Goal: Task Accomplishment & Management: Complete application form

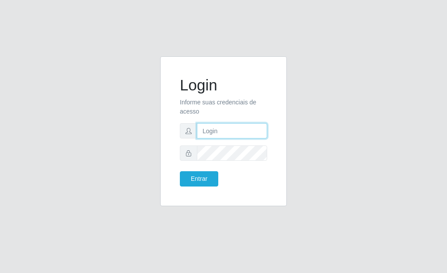
click at [223, 130] on input "text" at bounding box center [232, 130] width 70 height 15
type input "[EMAIL_ADDRESS][DOMAIN_NAME]"
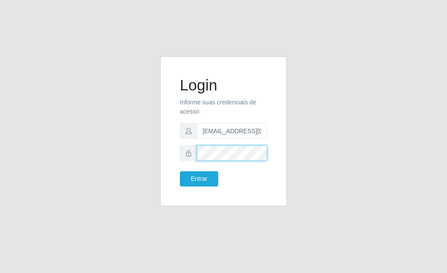
click at [180, 171] on button "Entrar" at bounding box center [199, 178] width 38 height 15
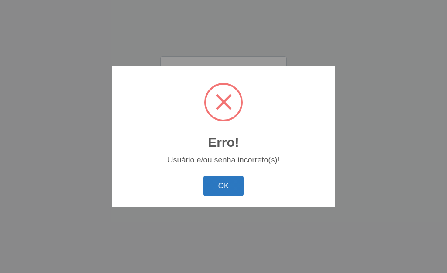
click at [225, 182] on button "OK" at bounding box center [223, 186] width 41 height 21
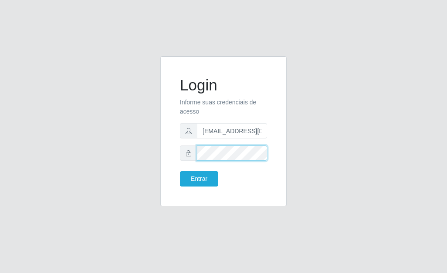
click at [143, 148] on div "Login Informe suas credenciais de acesso [EMAIL_ADDRESS][DOMAIN_NAME] Entrar" at bounding box center [223, 136] width 419 height 160
click at [180, 171] on button "Entrar" at bounding box center [199, 178] width 38 height 15
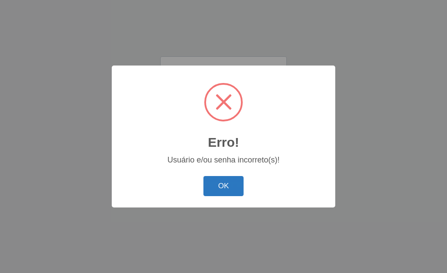
click at [206, 184] on button "OK" at bounding box center [223, 186] width 41 height 21
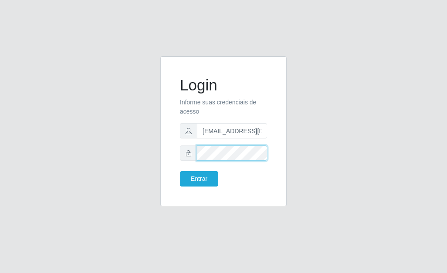
click at [38, 154] on div "Login Informe suas credenciais de acesso [EMAIL_ADDRESS][DOMAIN_NAME] Entrar" at bounding box center [223, 136] width 419 height 160
click at [180, 171] on button "Entrar" at bounding box center [199, 178] width 38 height 15
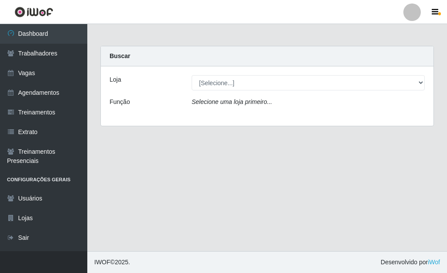
drag, startPoint x: 394, startPoint y: 0, endPoint x: 258, endPoint y: 34, distance: 139.7
click at [253, 34] on main "Carregando... Buscar Loja [Selecione...] Super Show - [PERSON_NAME] SUPER SHOW …" at bounding box center [267, 137] width 360 height 227
drag, startPoint x: 374, startPoint y: 0, endPoint x: 241, endPoint y: 158, distance: 206.6
click at [241, 159] on main "Carregando... Buscar Loja [Selecione...] Super Show - [PERSON_NAME] SUPER SHOW …" at bounding box center [267, 137] width 360 height 227
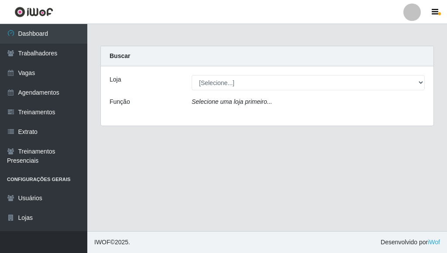
click at [222, 90] on div "Loja [Selecione...] Super Show - [PERSON_NAME] SUPER SHOW - Coophab Função Sele…" at bounding box center [267, 95] width 333 height 59
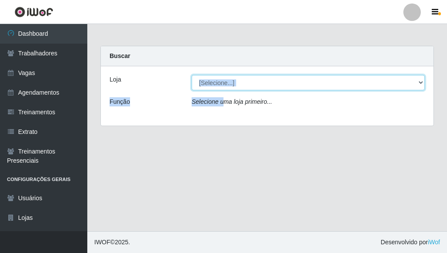
click at [223, 85] on select "[Selecione...] Super Show - [PERSON_NAME] SUPER SHOW - Coophab" at bounding box center [308, 82] width 233 height 15
select select "146"
click at [192, 75] on select "[Selecione...] Super Show - Abel Cabral SUPER SHOW - Coophab" at bounding box center [308, 82] width 233 height 15
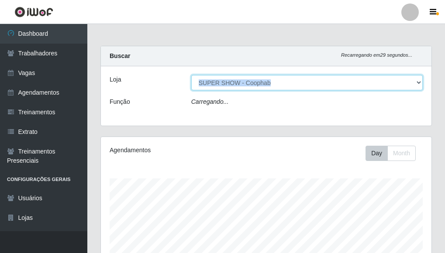
scroll to position [181, 330]
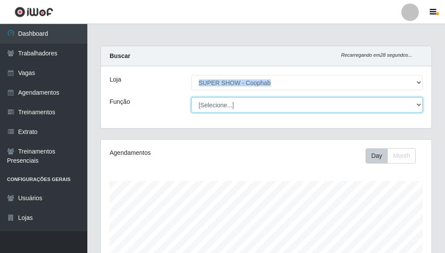
click at [229, 103] on select "[Selecione...] ASG ASG + ASG ++ Auxiliar de Estacionamento Auxiliar de Estacion…" at bounding box center [306, 104] width 231 height 15
select select "72"
click at [191, 97] on select "[Selecione...] ASG ASG + ASG ++ Auxiliar de Estacionamento Auxiliar de Estacion…" at bounding box center [306, 104] width 231 height 15
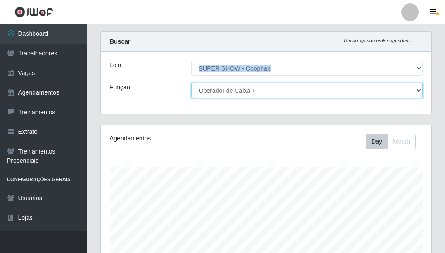
scroll to position [0, 0]
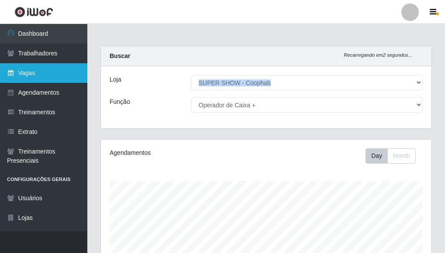
click at [27, 76] on link "Vagas" at bounding box center [43, 73] width 87 height 20
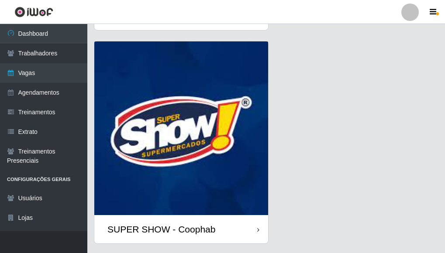
scroll to position [250, 0]
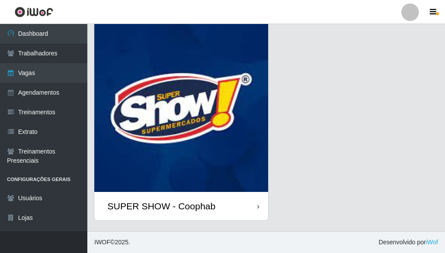
click at [177, 134] on img at bounding box center [181, 105] width 174 height 174
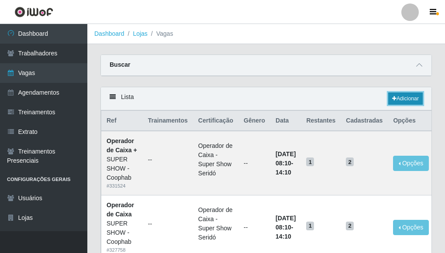
click at [395, 99] on link "Adicionar" at bounding box center [405, 99] width 34 height 12
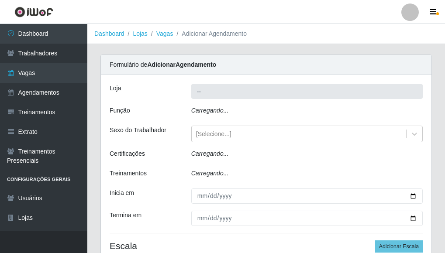
type input "SUPER SHOW - Coophab"
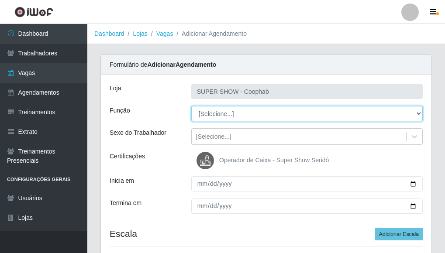
click at [271, 111] on select "[Selecione...] ASG ASG + ASG ++ Auxiliar de Estacionamento Auxiliar de Estacion…" at bounding box center [306, 113] width 231 height 15
select select "72"
click at [191, 106] on select "[Selecione...] ASG ASG + ASG ++ Auxiliar de Estacionamento Auxiliar de Estacion…" at bounding box center [306, 113] width 231 height 15
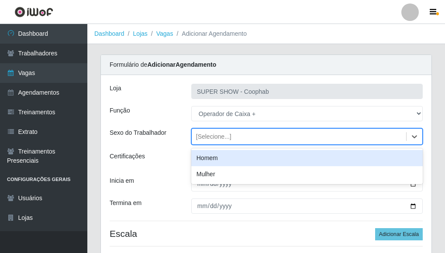
click at [274, 130] on div "[Selecione...]" at bounding box center [299, 137] width 214 height 14
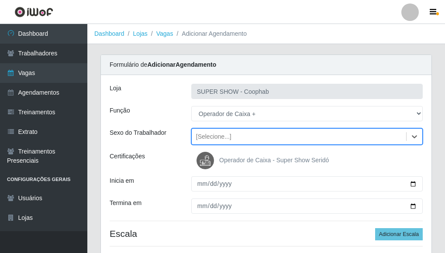
click at [209, 156] on img at bounding box center [206, 160] width 21 height 17
click at [0, 0] on input "Operador de Caixa - Super Show Seridó" at bounding box center [0, 0] width 0 height 0
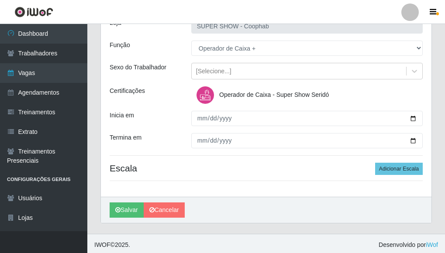
scroll to position [68, 0]
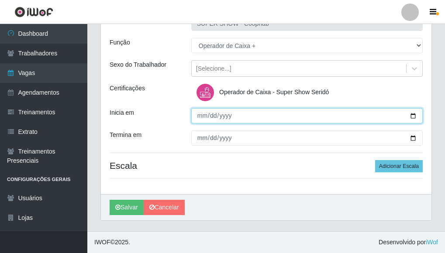
click at [414, 116] on input "Inicia em" at bounding box center [306, 115] width 231 height 15
type input "2025-08-24"
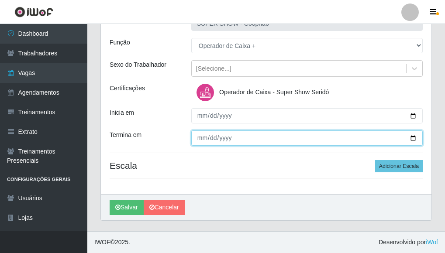
click at [412, 138] on input "Termina em" at bounding box center [306, 137] width 231 height 15
type input "2025-08-24"
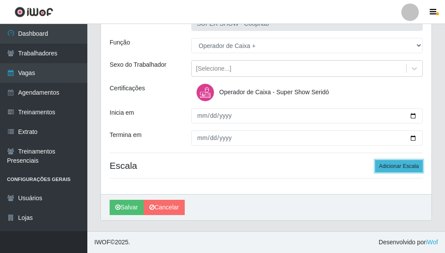
click at [397, 163] on button "Adicionar Escala" at bounding box center [399, 166] width 48 height 12
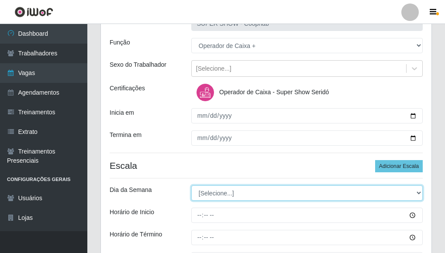
click at [251, 190] on select "[Selecione...] Segunda Terça Quarta Quinta Sexta Sábado Domingo" at bounding box center [306, 192] width 231 height 15
select select "0"
click at [191, 185] on select "[Selecione...] Segunda Terça Quarta Quinta Sexta Sábado Domingo" at bounding box center [306, 192] width 231 height 15
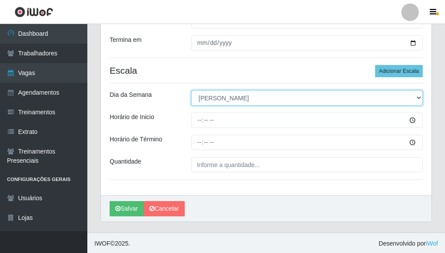
scroll to position [165, 0]
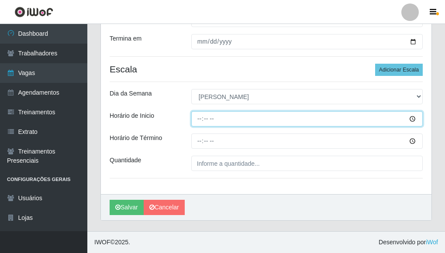
click at [198, 119] on input "Horário de Inicio" at bounding box center [306, 118] width 231 height 15
type input "08:10"
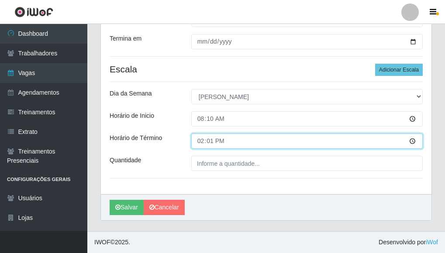
type input "14:10"
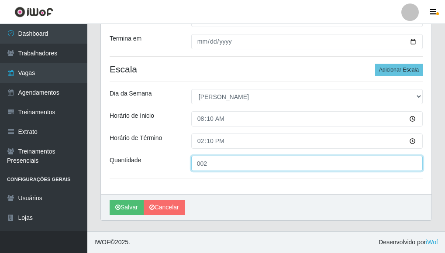
type input "002"
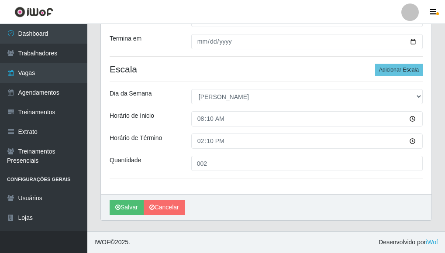
drag, startPoint x: 153, startPoint y: 174, endPoint x: 151, endPoint y: 180, distance: 5.9
click at [152, 179] on div "Loja SUPER SHOW - Coophab Função [Selecione...] ASG ASG + ASG ++ Auxiliar de Es…" at bounding box center [266, 53] width 330 height 284
click at [116, 206] on icon "submit" at bounding box center [117, 207] width 5 height 6
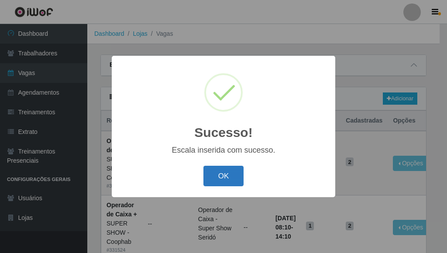
click at [228, 178] on button "OK" at bounding box center [223, 176] width 41 height 21
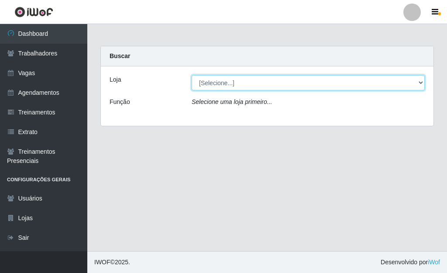
click at [268, 82] on select "[Selecione...] Super Show - [PERSON_NAME] SUPER SHOW - Coophab" at bounding box center [308, 82] width 233 height 15
select select "146"
click at [192, 75] on select "[Selecione...] Super Show - [PERSON_NAME] SUPER SHOW - Coophab" at bounding box center [308, 82] width 233 height 15
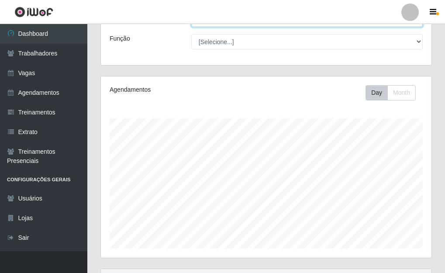
scroll to position [151, 0]
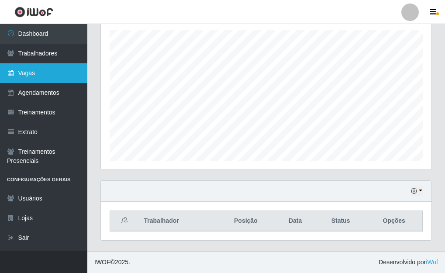
click at [64, 83] on link "Agendamentos" at bounding box center [43, 93] width 87 height 20
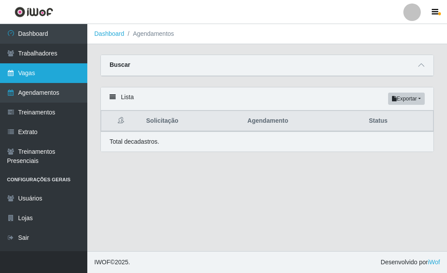
click at [62, 73] on link "Vagas" at bounding box center [43, 73] width 87 height 20
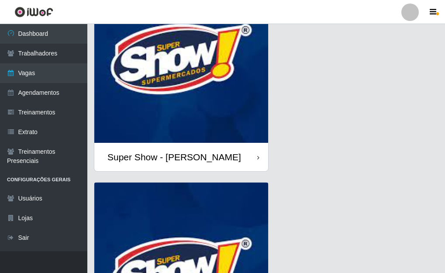
scroll to position [218, 0]
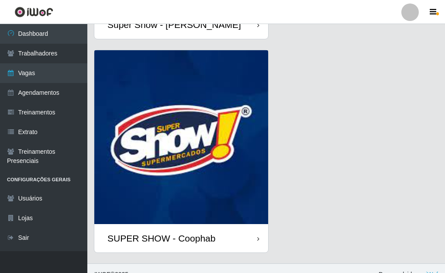
click at [214, 189] on img at bounding box center [181, 137] width 174 height 174
